Goal: Register for event/course: Sign up to attend an event or enroll in a course

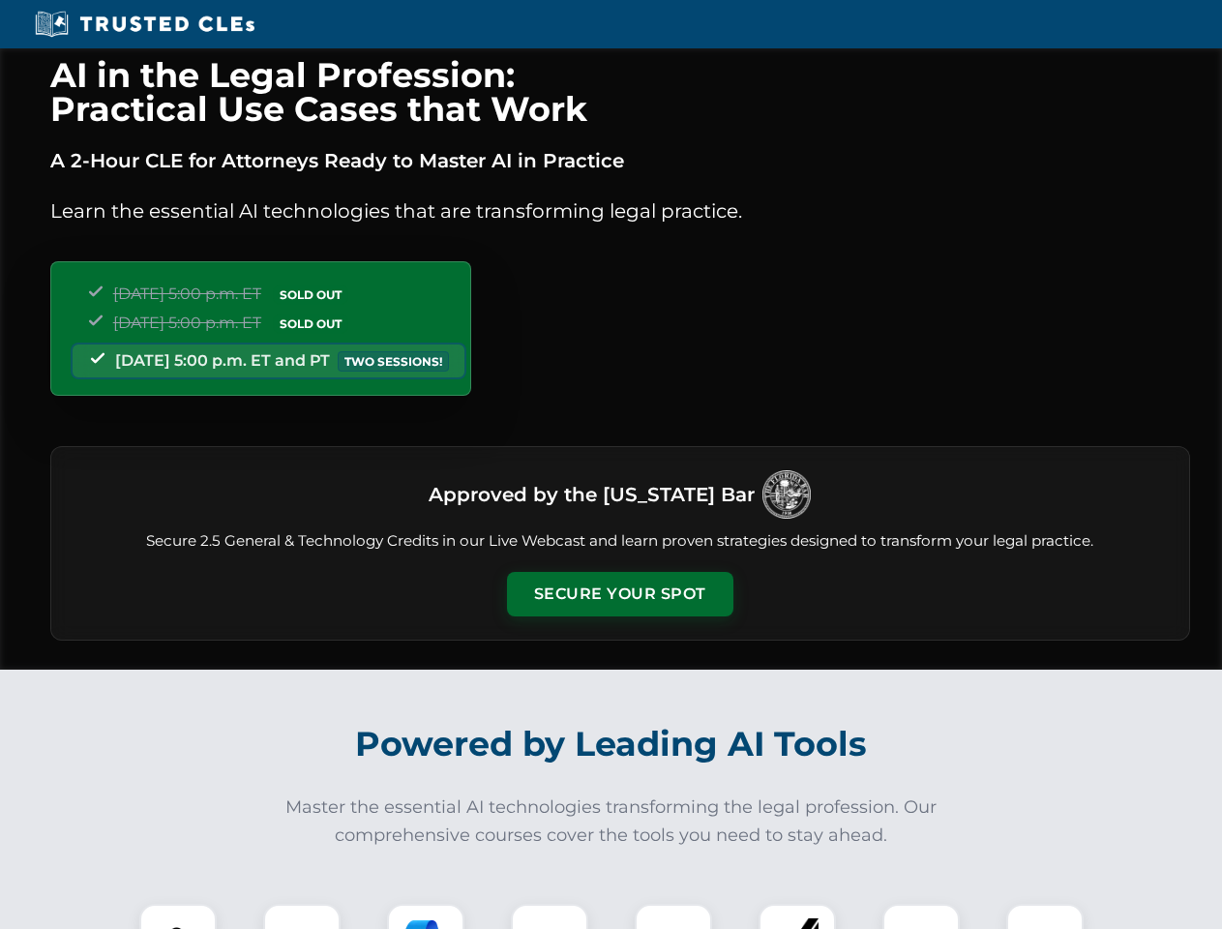
click at [619, 594] on button "Secure Your Spot" at bounding box center [620, 594] width 226 height 45
click at [178, 917] on img at bounding box center [178, 943] width 56 height 56
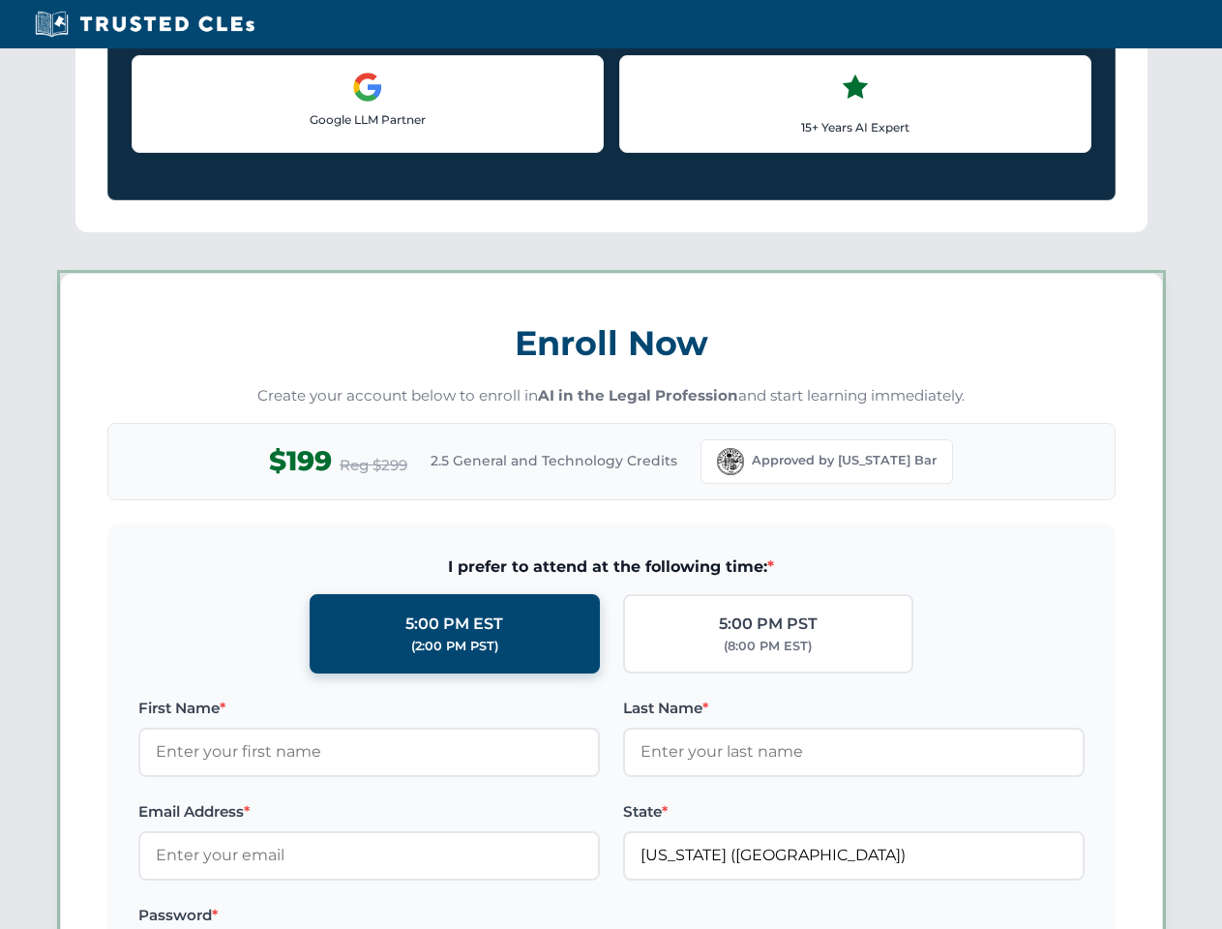
click at [426, 917] on label "Password *" at bounding box center [369, 915] width 462 height 23
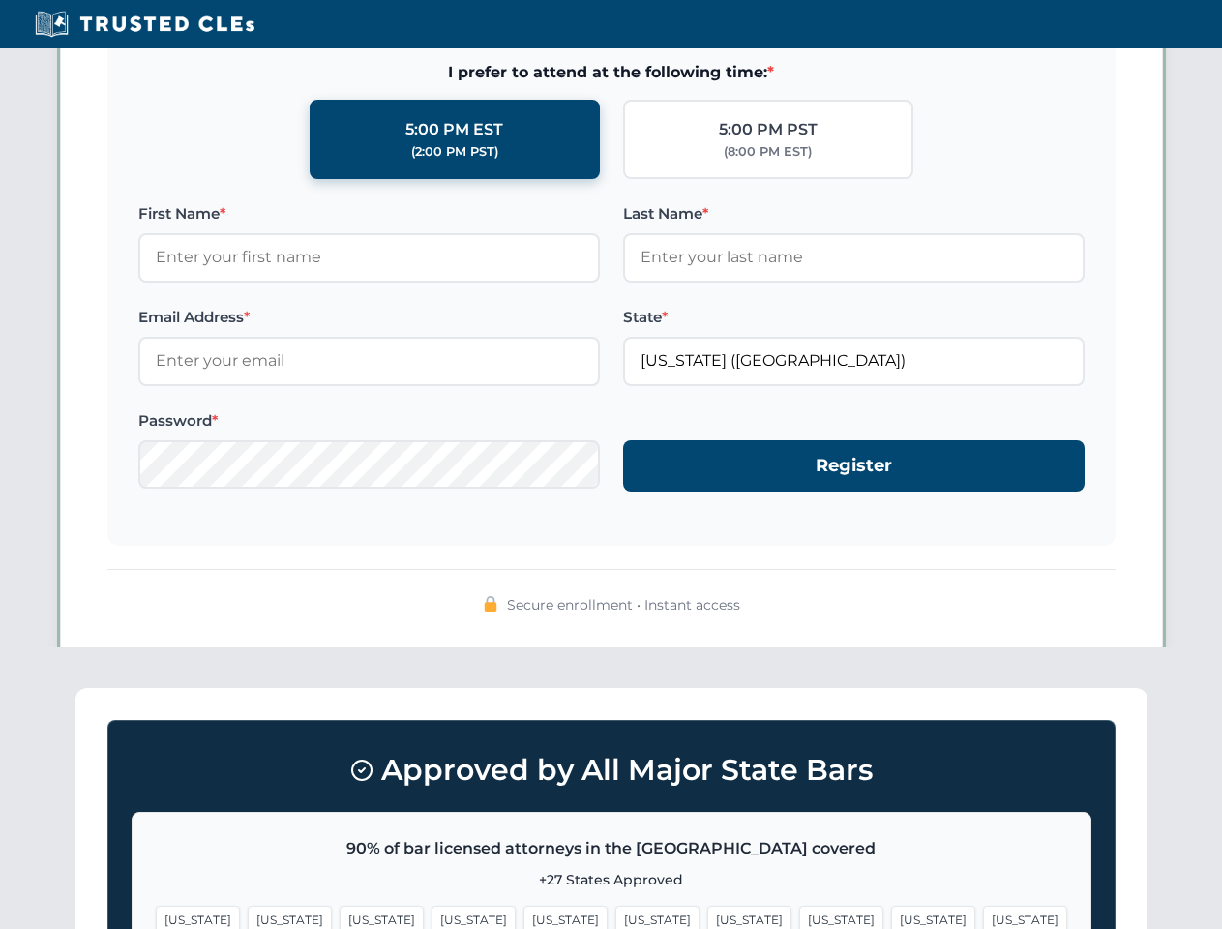
click at [891, 917] on span "[US_STATE]" at bounding box center [933, 920] width 84 height 28
